Goal: Transaction & Acquisition: Purchase product/service

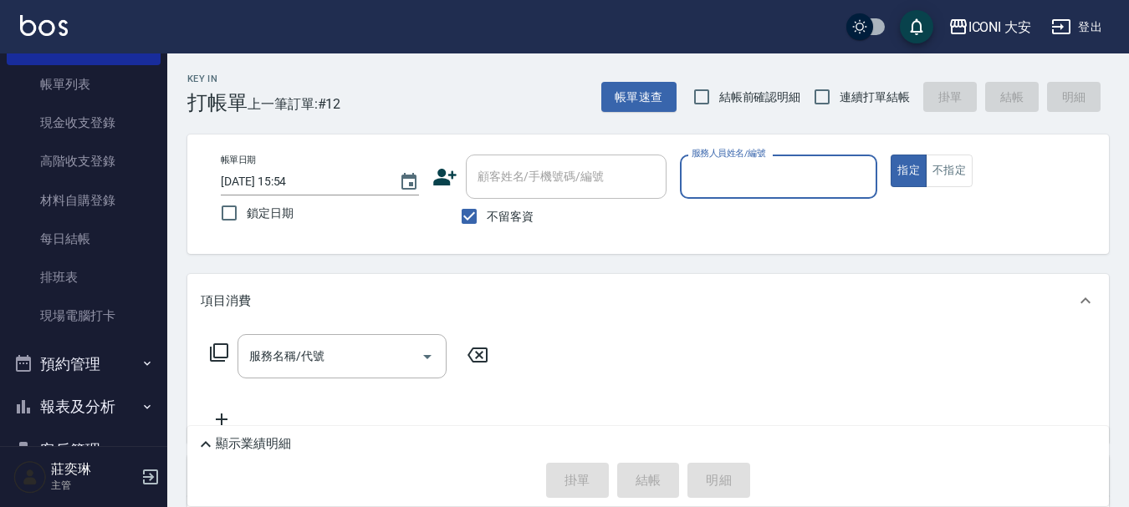
scroll to position [167, 0]
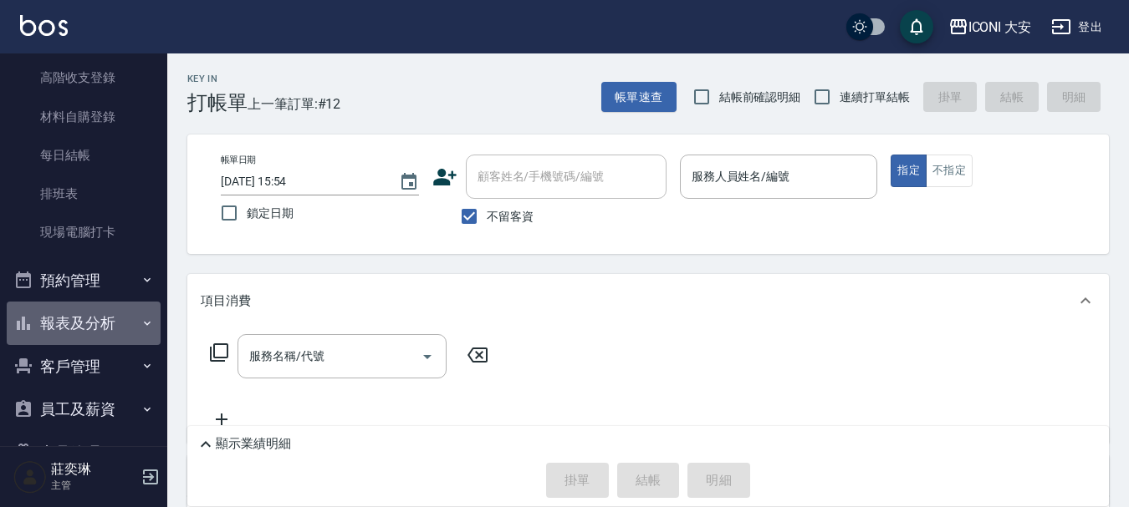
click at [105, 317] on button "報表及分析" at bounding box center [84, 323] width 154 height 43
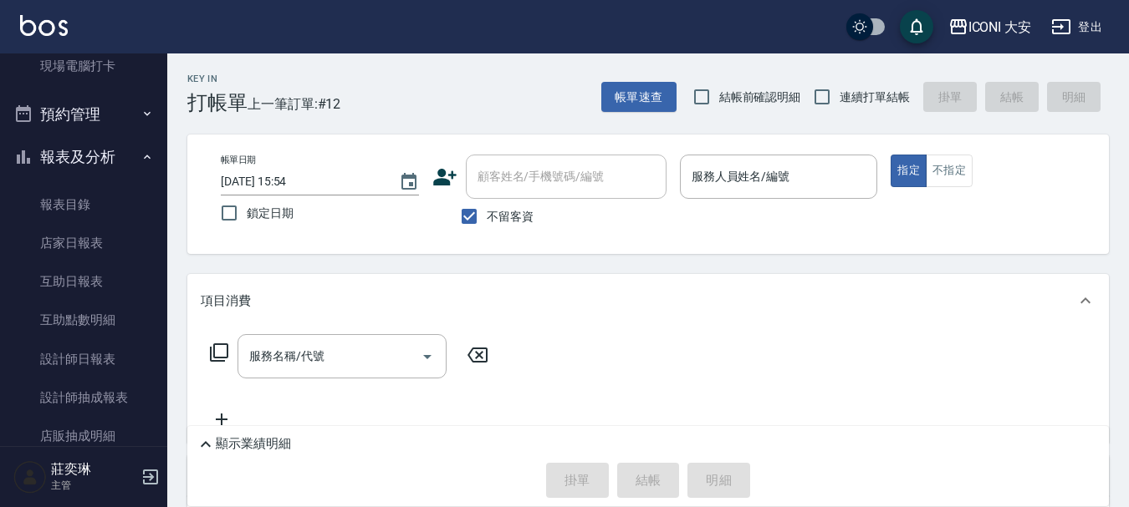
scroll to position [334, 0]
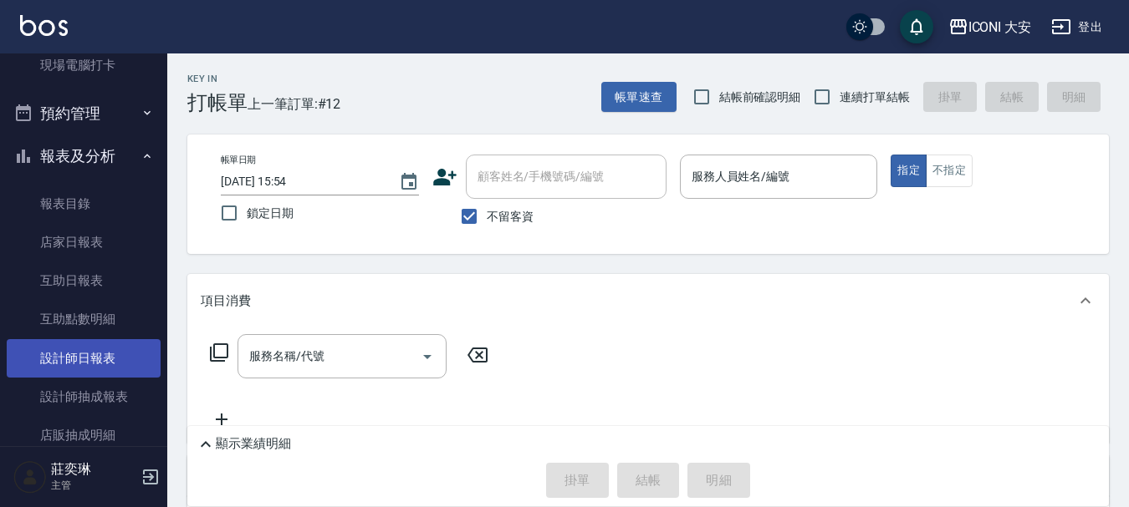
click at [103, 363] on link "設計師日報表" at bounding box center [84, 358] width 154 height 38
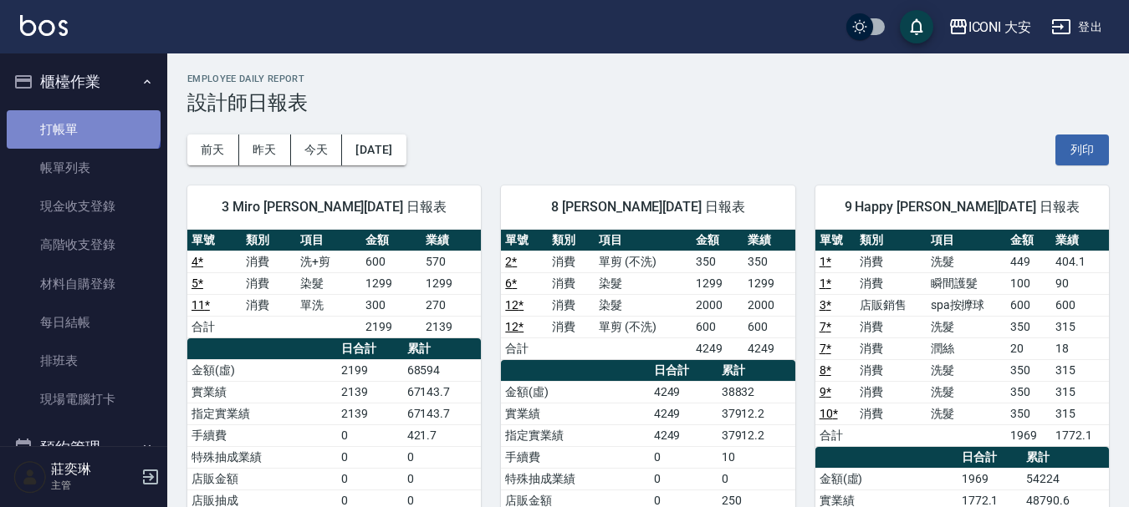
click at [82, 124] on link "打帳單" at bounding box center [84, 129] width 154 height 38
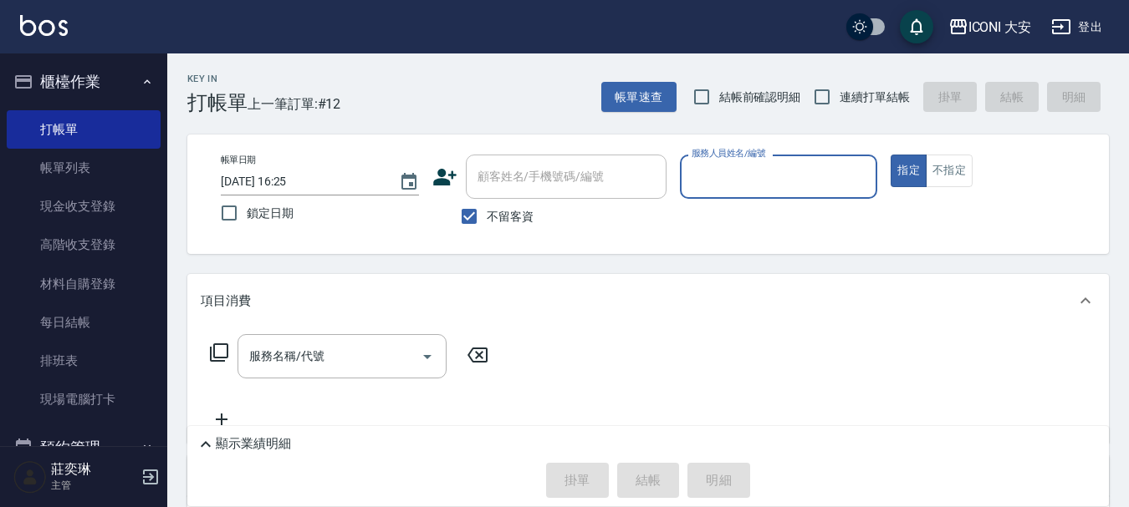
click at [778, 173] on input "服務人員姓名/編號" at bounding box center [778, 176] width 183 height 29
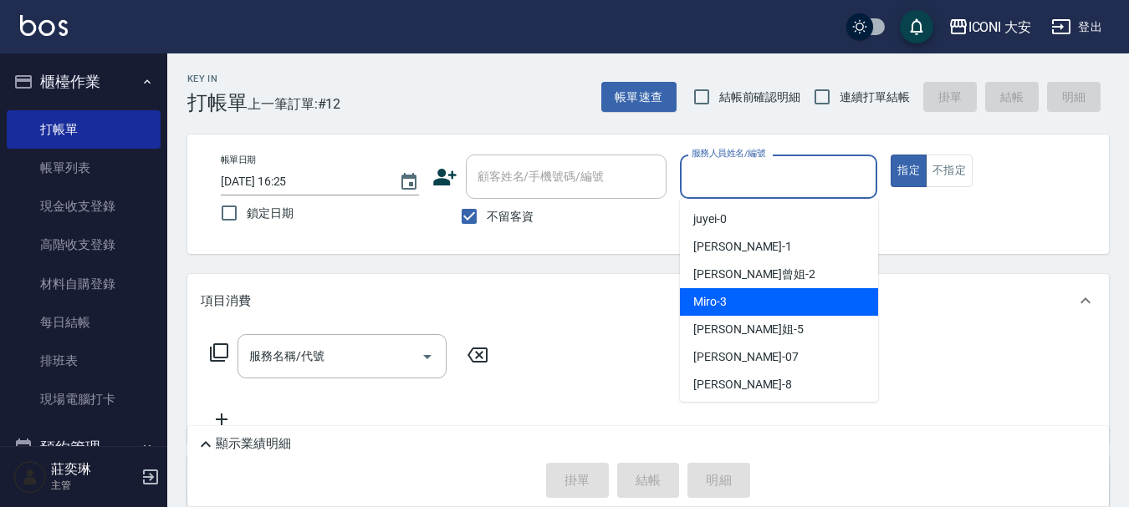
click at [785, 293] on div "Miro -3" at bounding box center [779, 302] width 198 height 28
type input "Miro-3"
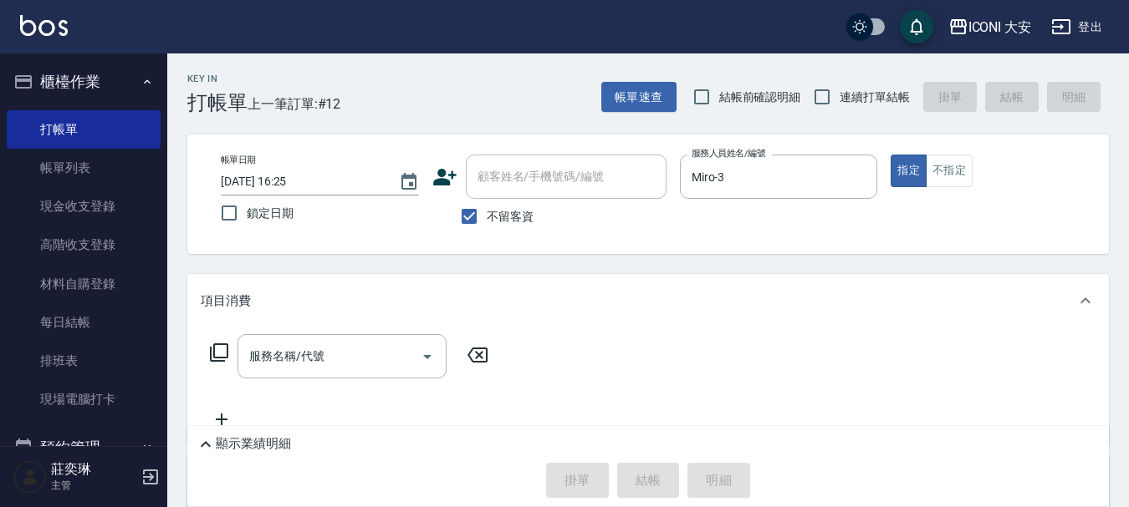
click at [227, 354] on icon at bounding box center [219, 353] width 18 height 18
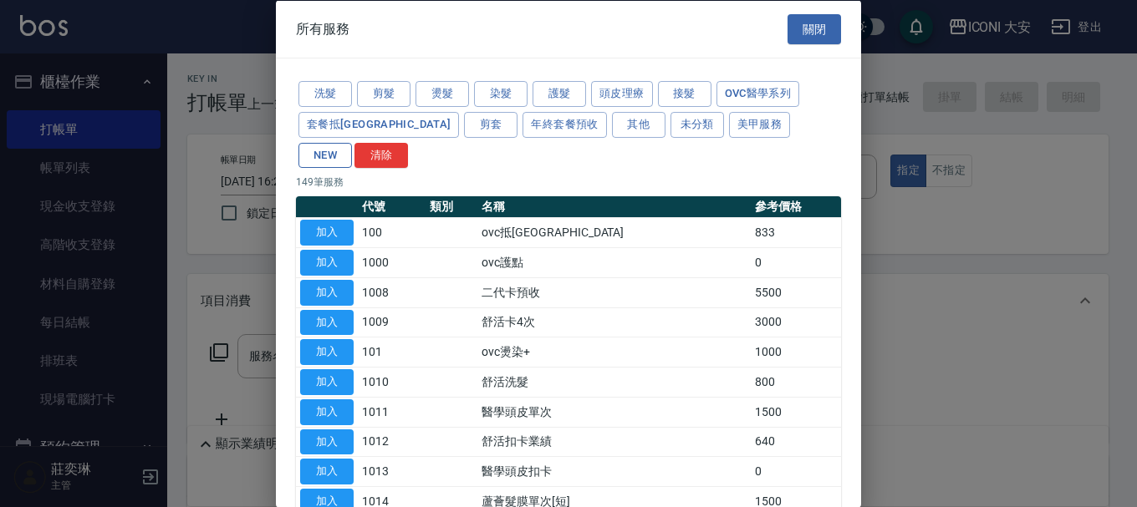
click at [352, 142] on button "NEW" at bounding box center [324, 155] width 53 height 26
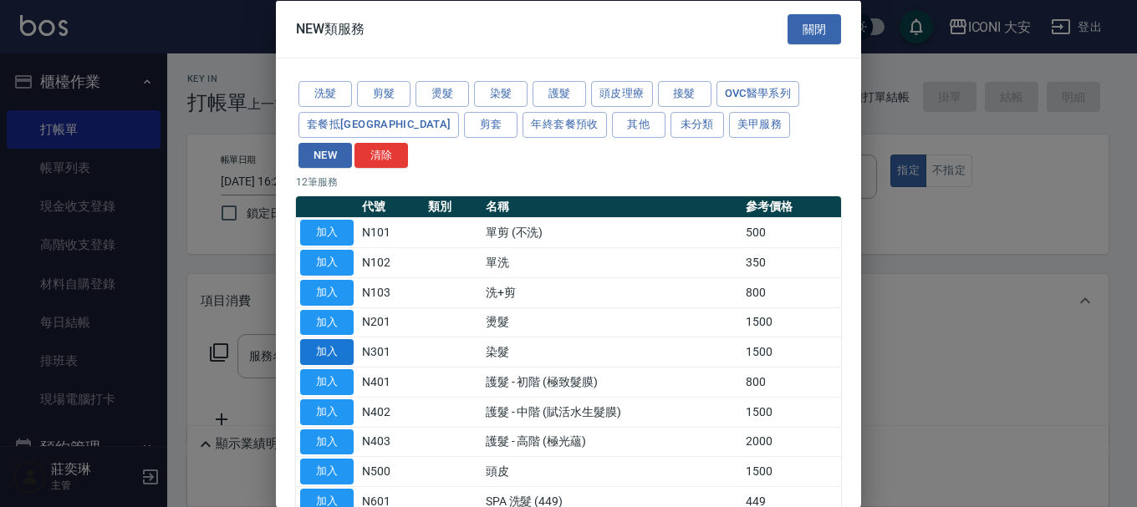
click at [328, 339] on button "加入" at bounding box center [326, 352] width 53 height 26
type input "染髮(N301)"
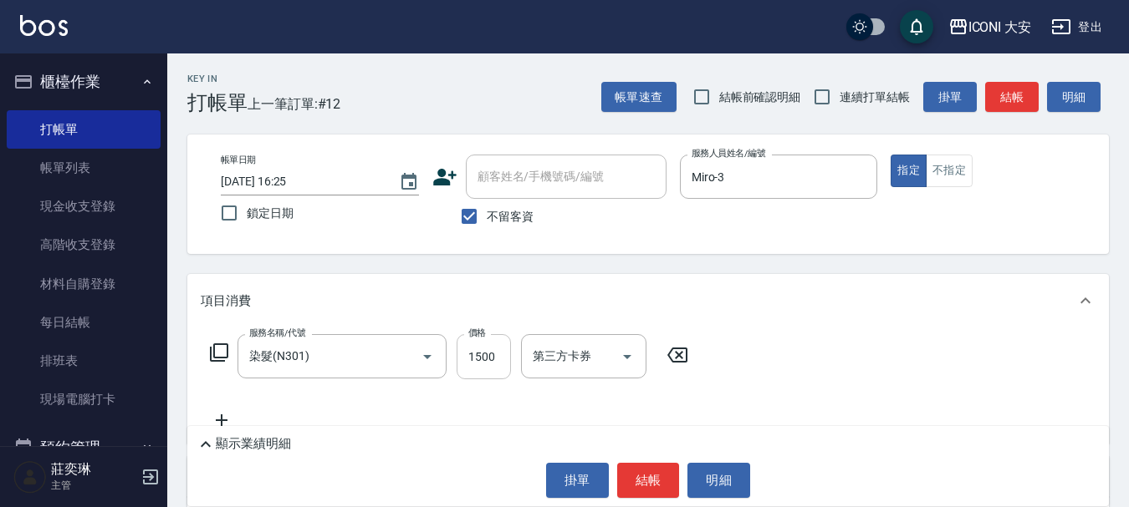
click at [474, 353] on input "1500" at bounding box center [483, 356] width 54 height 45
type input "800"
click at [662, 485] on button "結帳" at bounding box center [648, 480] width 63 height 35
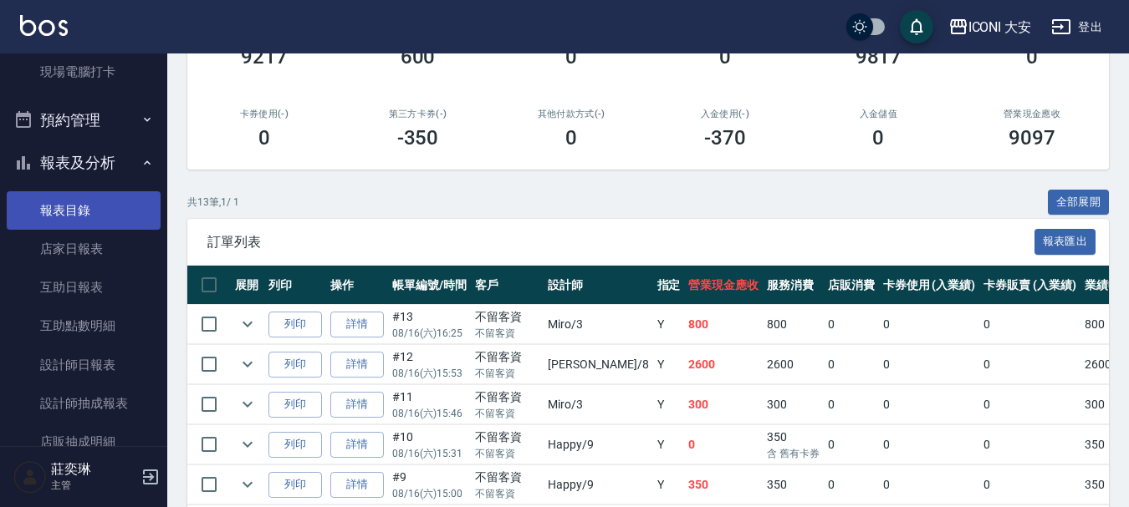
scroll to position [334, 0]
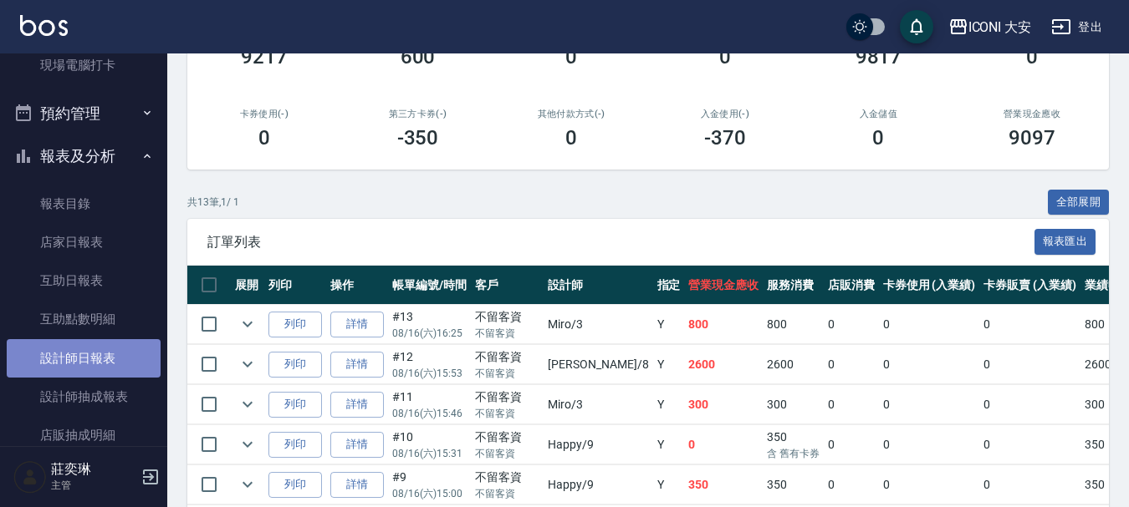
click at [87, 349] on link "設計師日報表" at bounding box center [84, 358] width 154 height 38
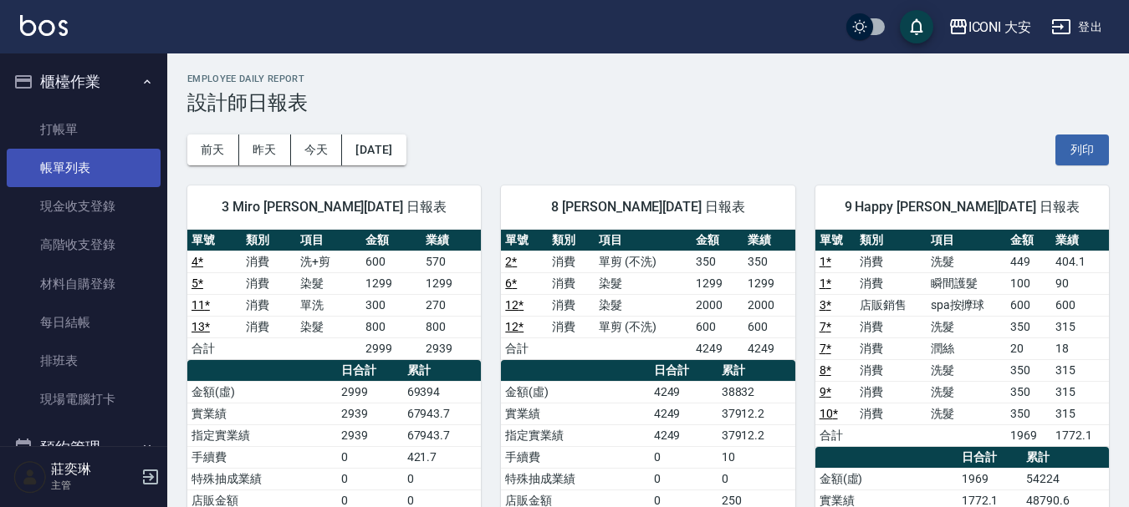
click at [65, 163] on link "帳單列表" at bounding box center [84, 168] width 154 height 38
